Goal: Task Accomplishment & Management: Use online tool/utility

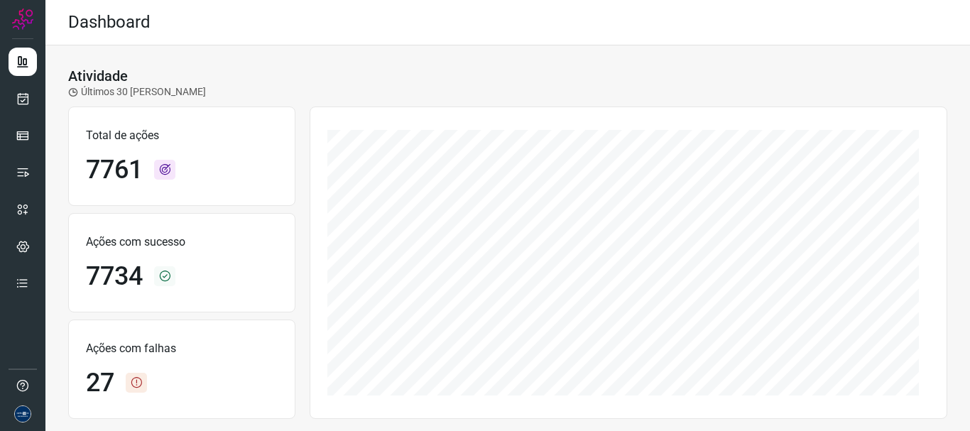
scroll to position [284, 0]
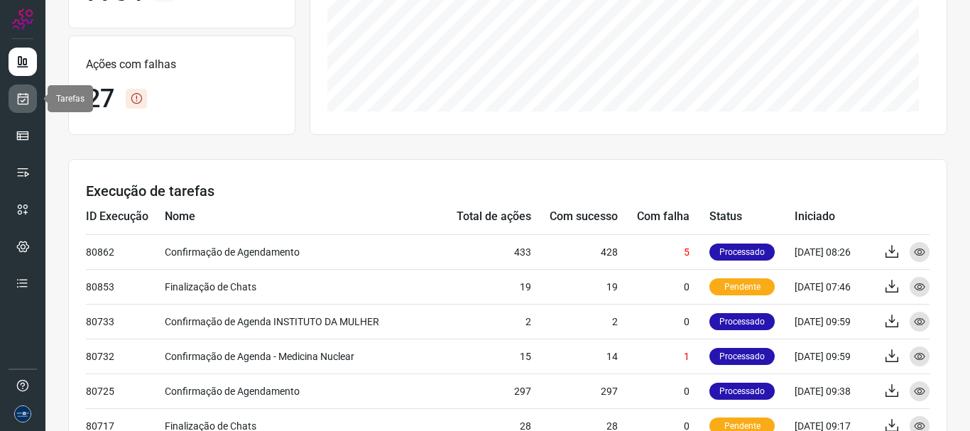
click at [34, 104] on link at bounding box center [23, 98] width 28 height 28
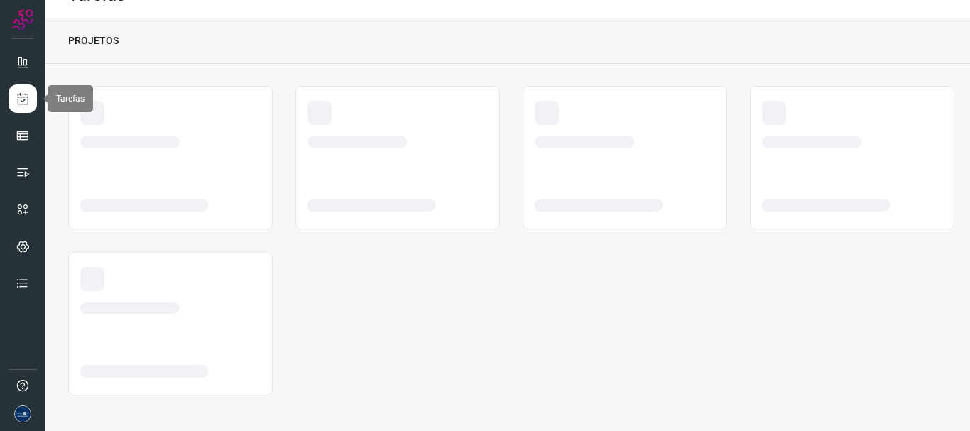
scroll to position [27, 0]
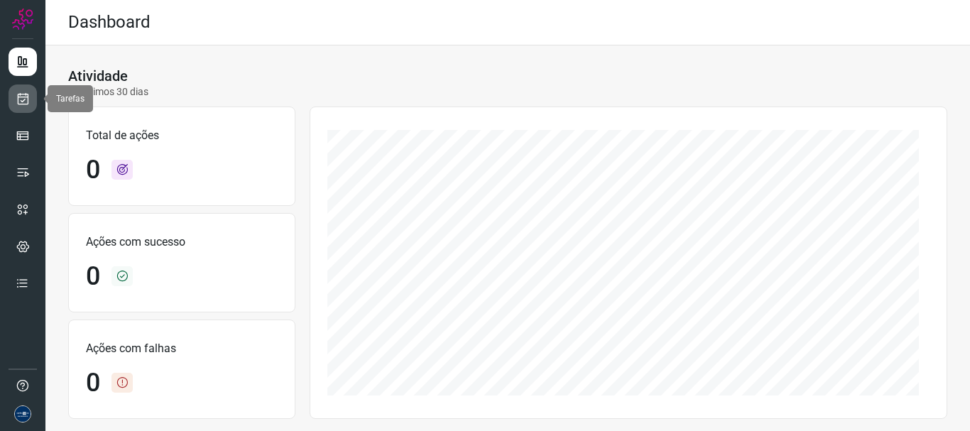
click at [18, 106] on link at bounding box center [23, 98] width 28 height 28
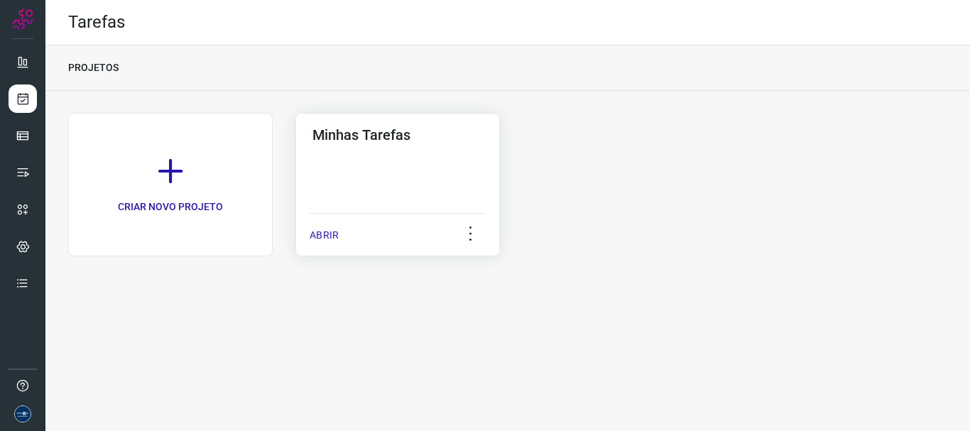
click at [337, 234] on p "ABRIR" at bounding box center [324, 235] width 29 height 15
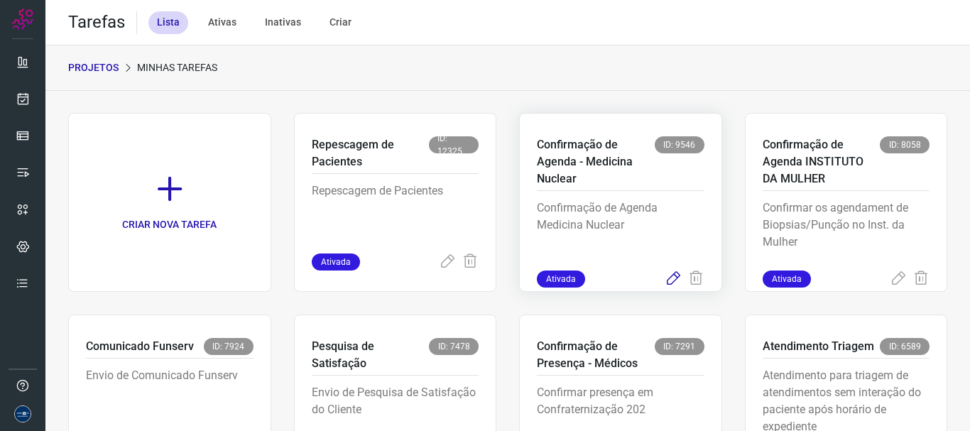
click at [665, 285] on icon at bounding box center [673, 278] width 17 height 17
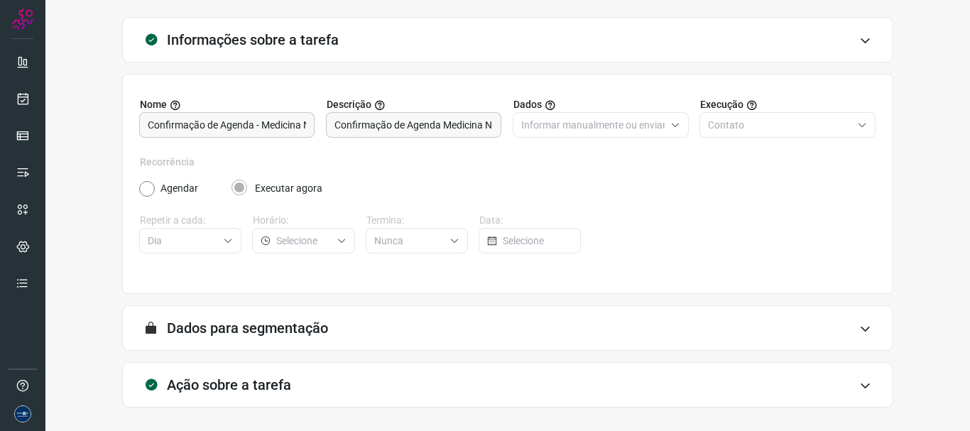
scroll to position [124, 0]
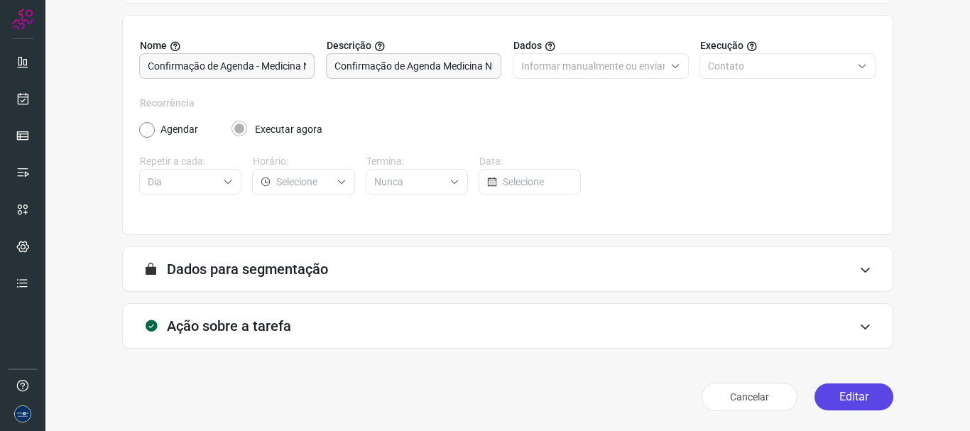
click at [841, 398] on button "Editar" at bounding box center [853, 396] width 79 height 27
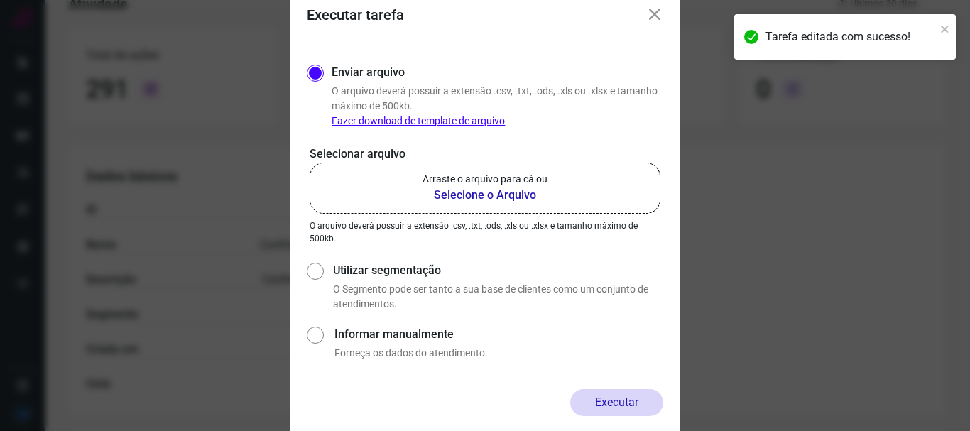
click at [461, 177] on p "Arraste o arquivo para cá ou" at bounding box center [484, 179] width 125 height 15
click at [0, 0] on input "Arraste o arquivo para cá ou Selecione o Arquivo" at bounding box center [0, 0] width 0 height 0
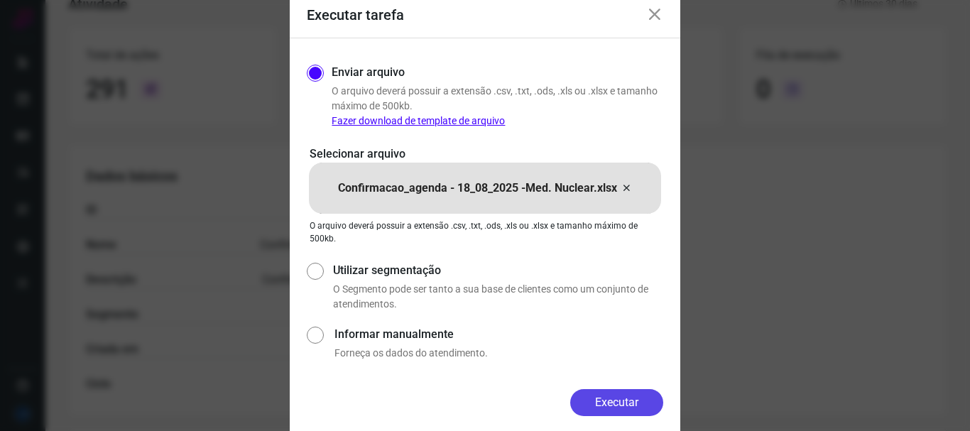
click at [630, 405] on button "Executar" at bounding box center [616, 402] width 93 height 27
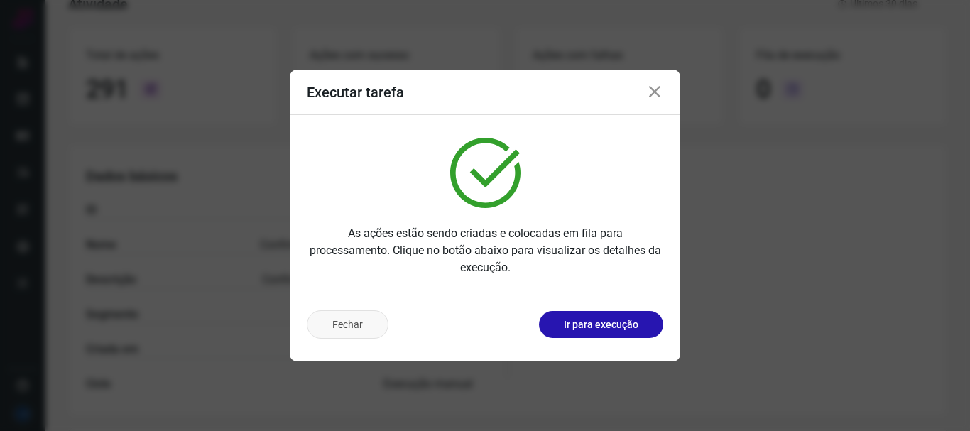
click at [337, 332] on button "Fechar" at bounding box center [348, 324] width 82 height 28
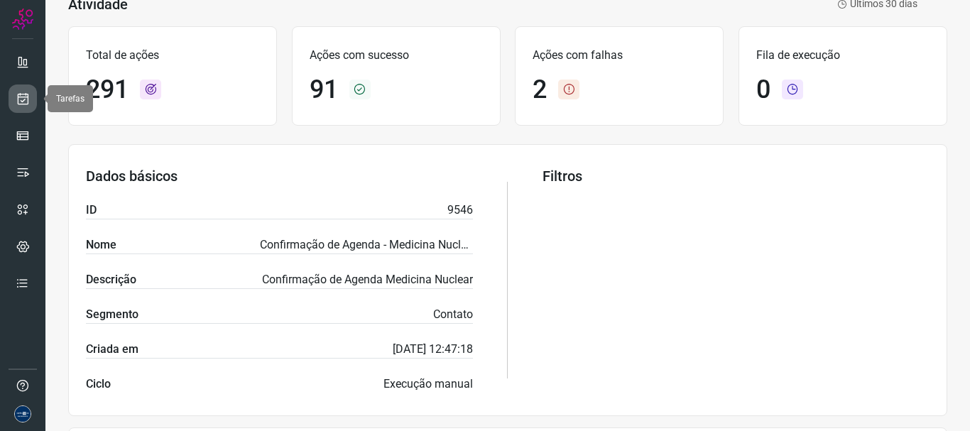
click at [22, 99] on icon at bounding box center [23, 99] width 15 height 14
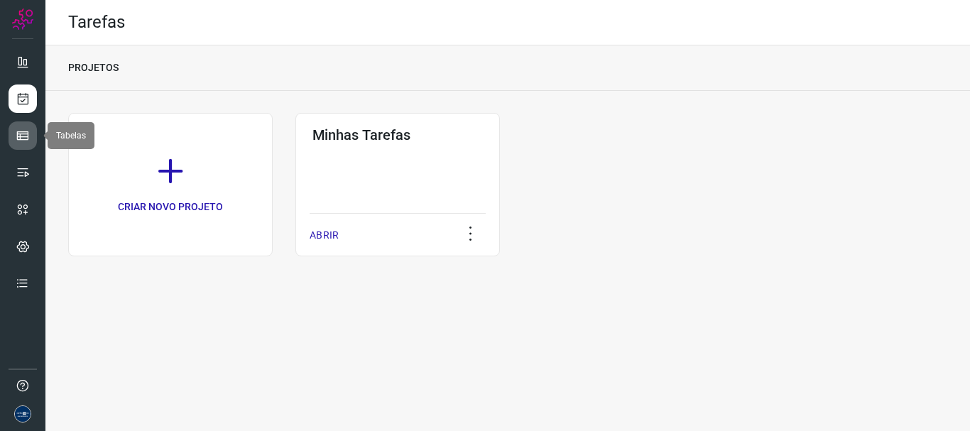
click at [29, 137] on icon at bounding box center [23, 136] width 14 height 14
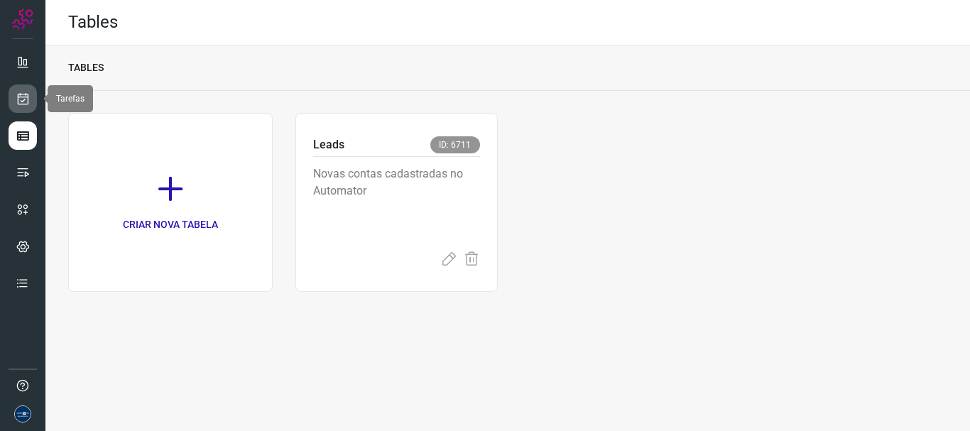
click at [18, 100] on icon at bounding box center [23, 99] width 15 height 14
